Goal: Task Accomplishment & Management: Manage account settings

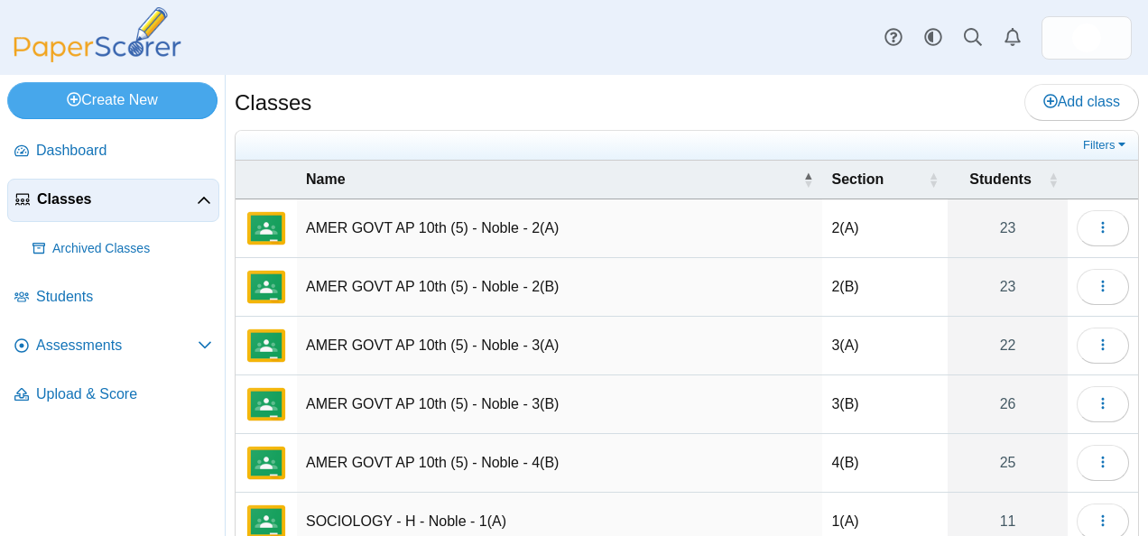
click at [451, 226] on td "AMER GOVT AP 10th (5) - Noble - 2(A)" at bounding box center [559, 228] width 525 height 59
click at [1077, 211] on button "button" at bounding box center [1103, 228] width 52 height 36
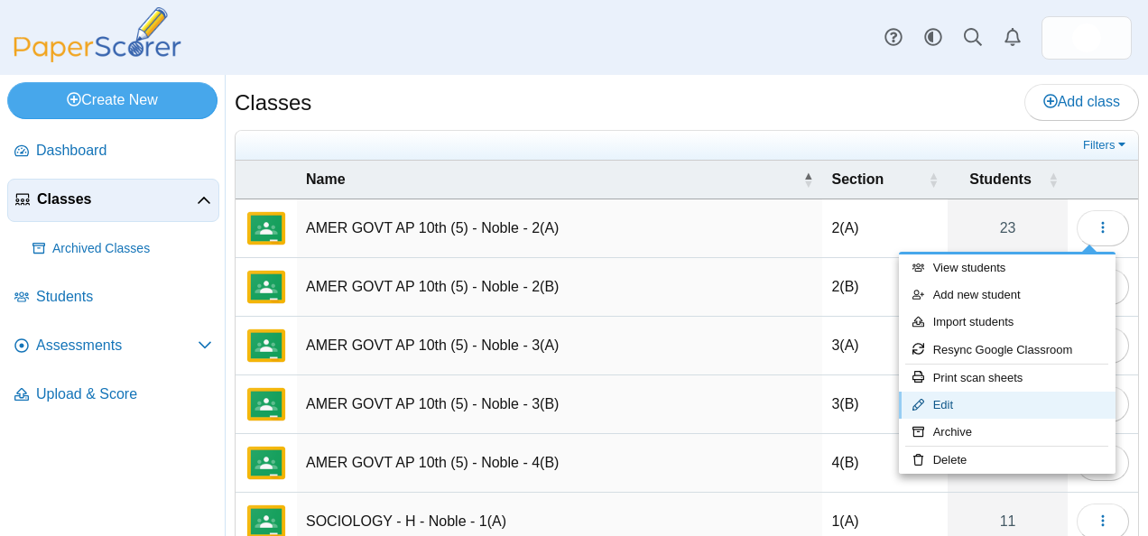
click at [976, 405] on link "Edit" at bounding box center [1007, 405] width 217 height 27
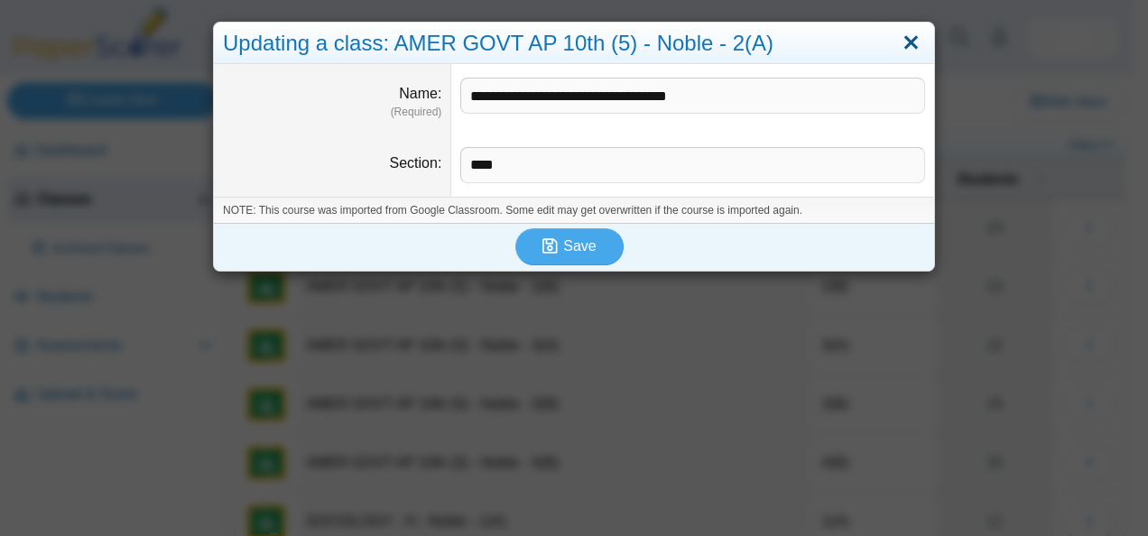
click at [918, 33] on link "Close" at bounding box center [911, 43] width 28 height 31
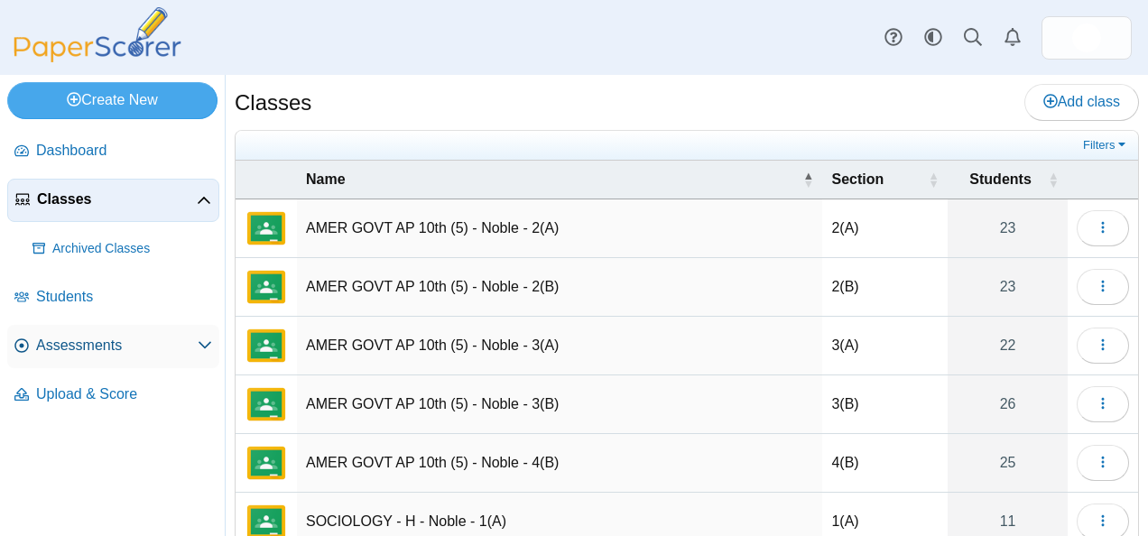
click at [162, 331] on link "Assessments" at bounding box center [113, 346] width 212 height 43
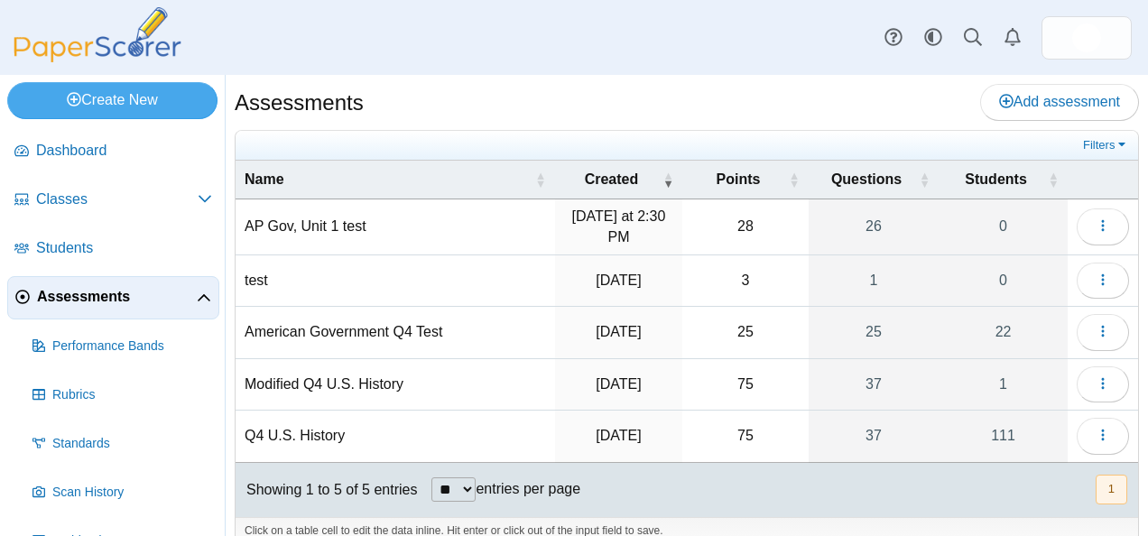
click at [339, 220] on td "AP Gov, Unit 1 test" at bounding box center [396, 227] width 320 height 56
click at [1077, 226] on button "button" at bounding box center [1103, 227] width 52 height 36
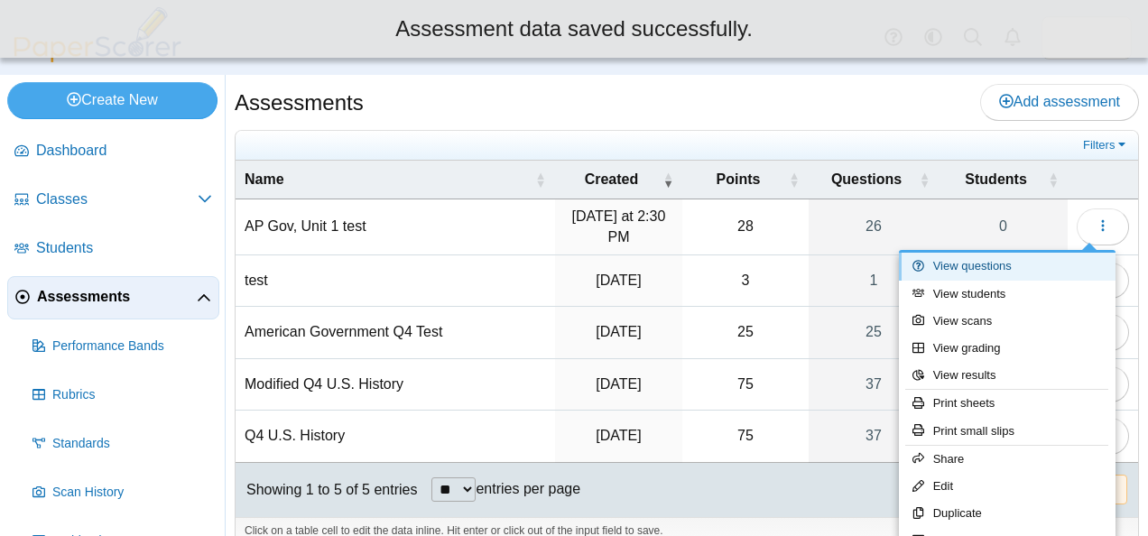
click at [996, 262] on link "View questions" at bounding box center [1007, 266] width 217 height 27
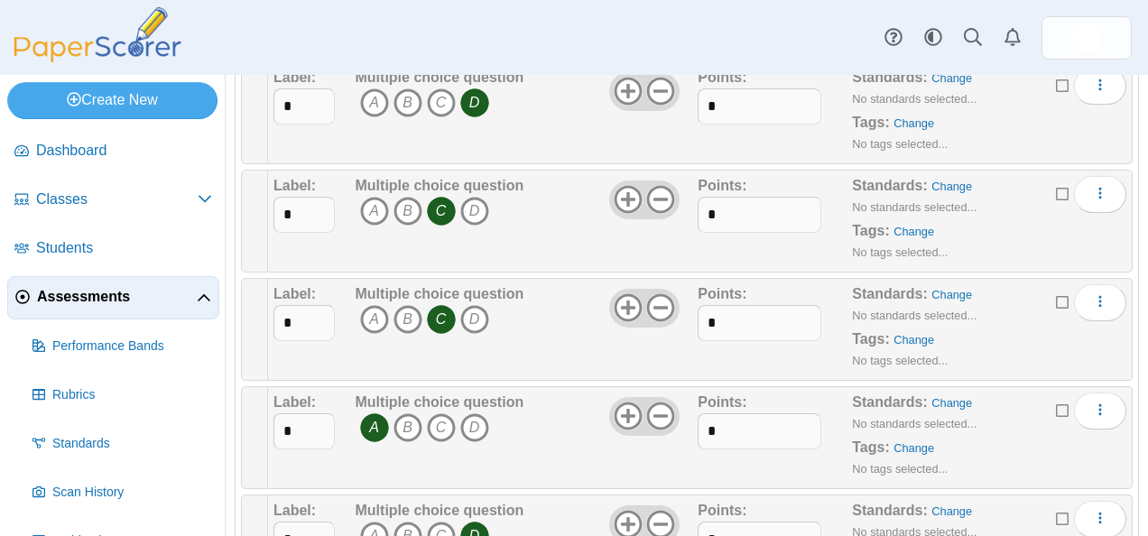
scroll to position [741, 0]
